Goal: Task Accomplishment & Management: Manage account settings

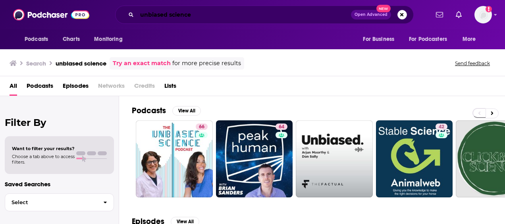
click at [192, 16] on input "unbiased science" at bounding box center [244, 14] width 214 height 13
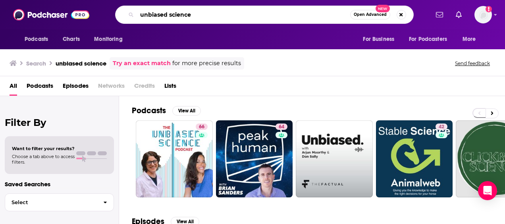
click at [192, 16] on input "unbiased science" at bounding box center [243, 14] width 213 height 13
paste input "PBD Podcast"
type input "PBD Podcast"
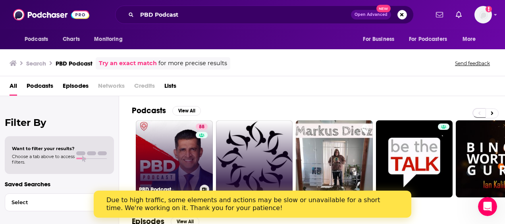
click at [174, 146] on link "88 PBD Podcast" at bounding box center [174, 158] width 77 height 77
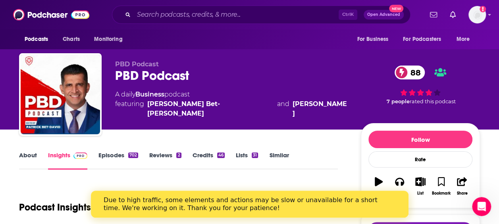
click at [416, 70] on span "88" at bounding box center [414, 73] width 22 height 14
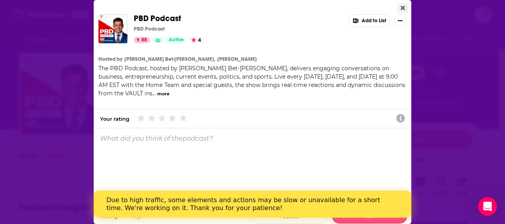
click at [399, 4] on button "Close" at bounding box center [402, 8] width 11 height 10
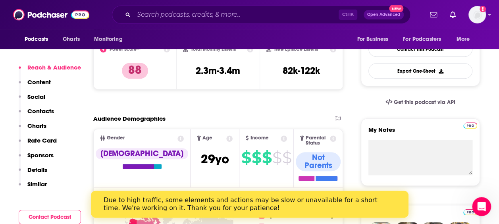
scroll to position [308, 0]
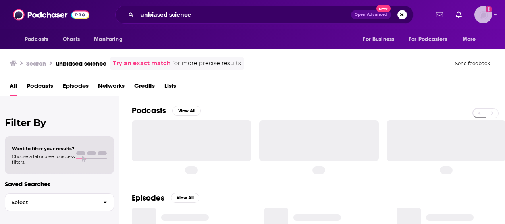
click at [484, 14] on img "Logged in as AtriaBooks" at bounding box center [483, 14] width 17 height 17
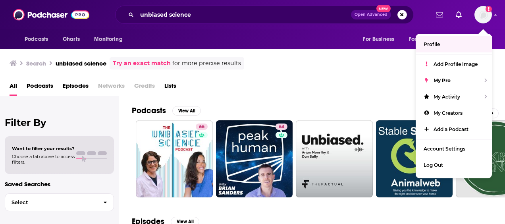
click at [353, 78] on div "All Podcasts Episodes Networks Credits Lists" at bounding box center [252, 86] width 505 height 20
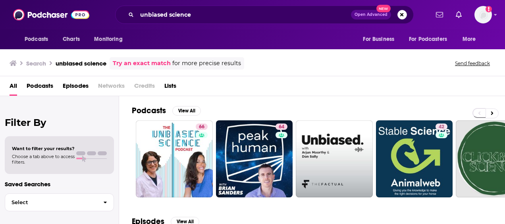
click at [497, 16] on div "Podcasts Charts Monitoring unbiased science Open Advanced New For Business For …" at bounding box center [252, 14] width 505 height 29
click at [497, 16] on icon "Show profile menu" at bounding box center [495, 14] width 3 height 5
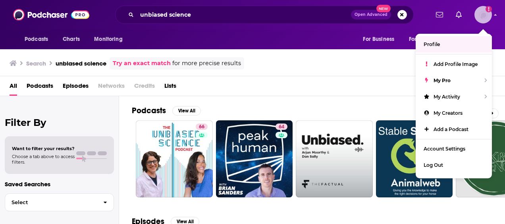
click at [480, 15] on img "Logged in as AtriaBooks" at bounding box center [483, 14] width 17 height 17
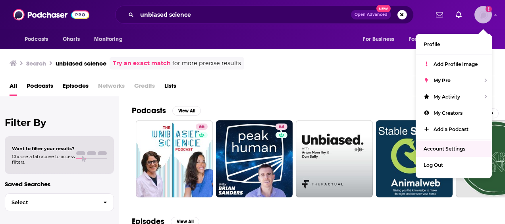
click at [448, 147] on span "Account Settings" at bounding box center [445, 149] width 42 height 6
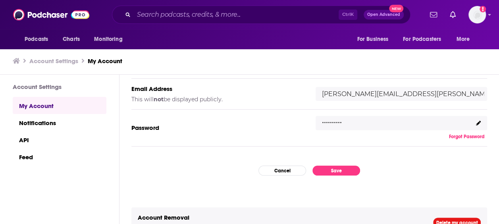
scroll to position [135, 0]
click at [371, 122] on div ".........." at bounding box center [402, 123] width 172 height 14
click at [343, 123] on div ".........." at bounding box center [402, 123] width 172 height 14
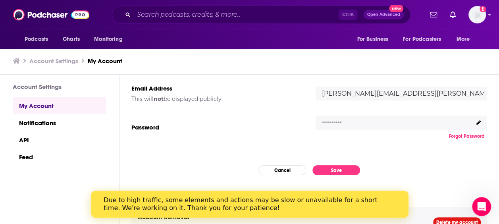
scroll to position [0, 0]
